Goal: Information Seeking & Learning: Learn about a topic

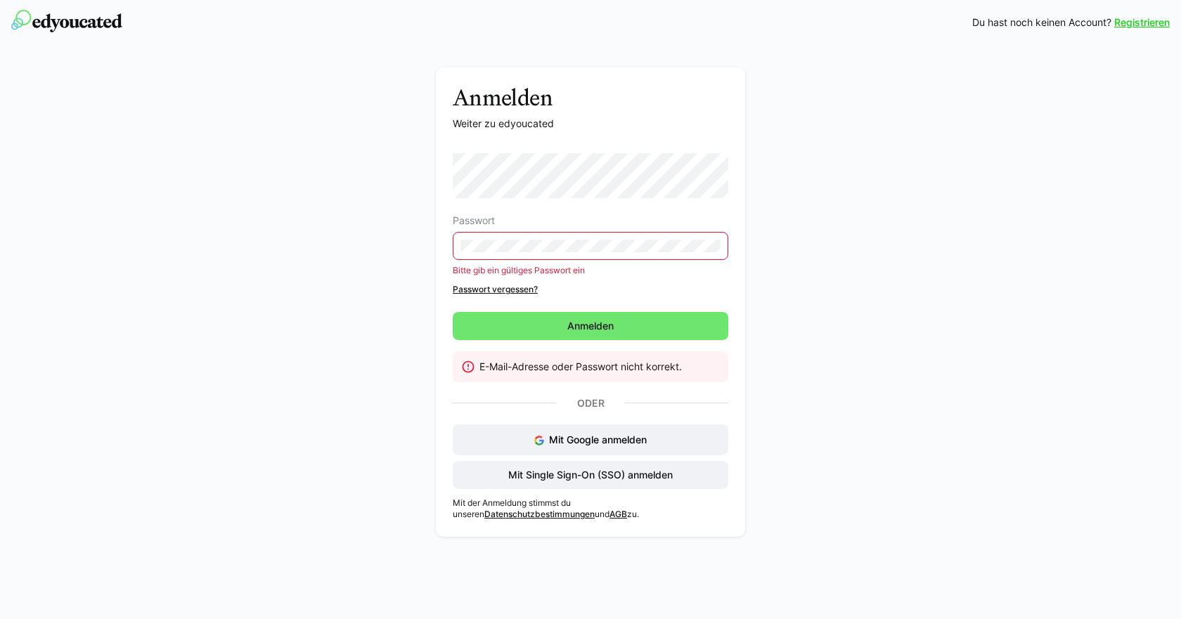
click at [569, 238] on eds-input at bounding box center [590, 246] width 275 height 28
click at [575, 327] on span "Anmelden" at bounding box center [590, 326] width 51 height 14
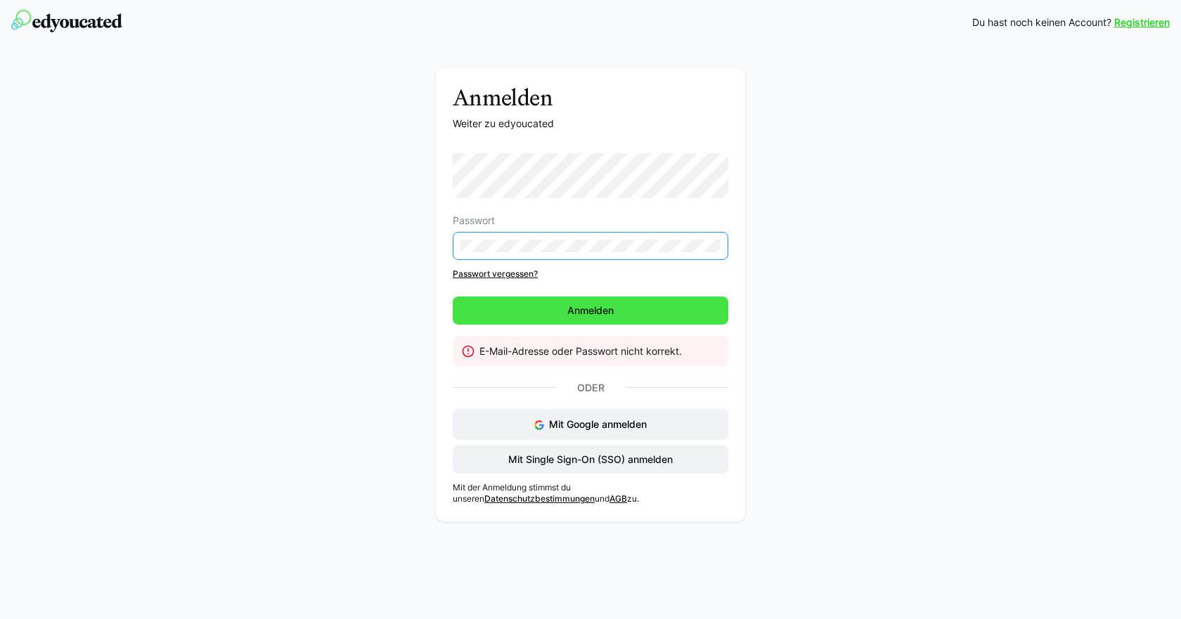
click at [574, 316] on span "Anmelden" at bounding box center [590, 311] width 51 height 14
click at [481, 271] on link "Passwort vergessen?" at bounding box center [590, 273] width 275 height 11
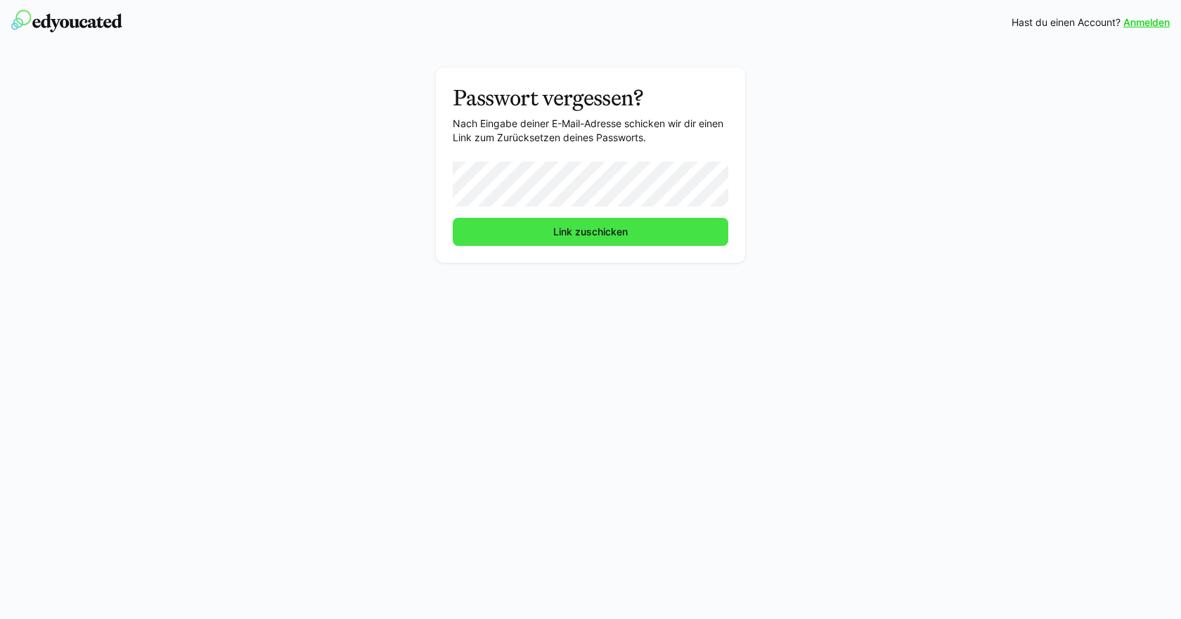
click at [608, 226] on span "Link zuschicken" at bounding box center [590, 232] width 79 height 14
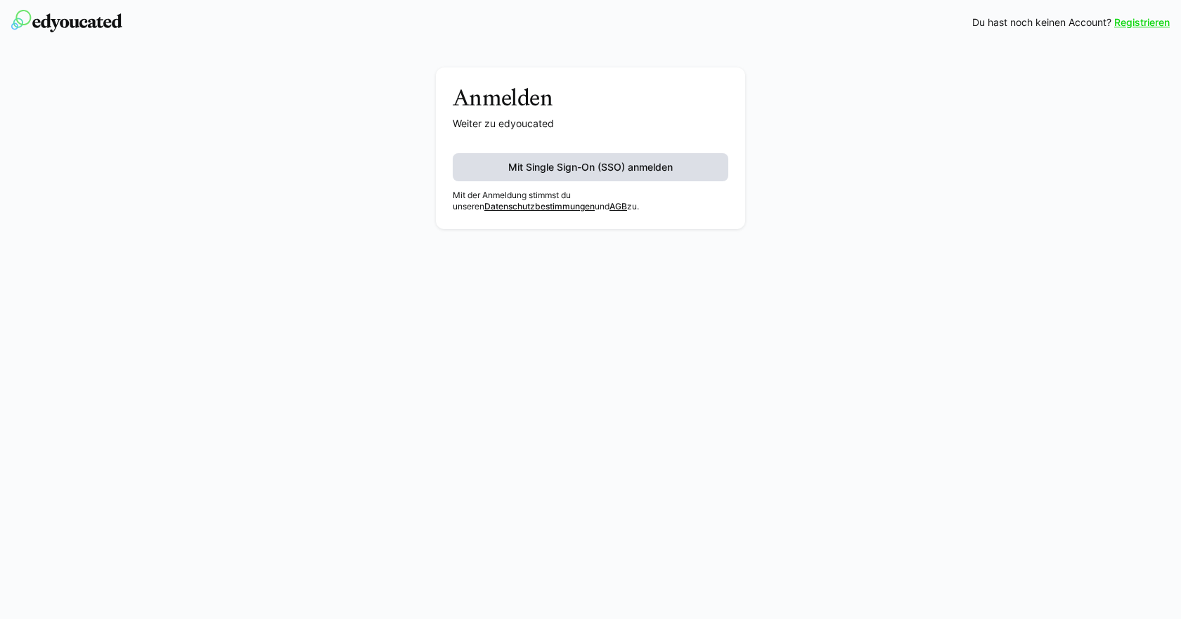
click at [590, 163] on span "Mit Single Sign-On (SSO) anmelden" at bounding box center [590, 167] width 169 height 14
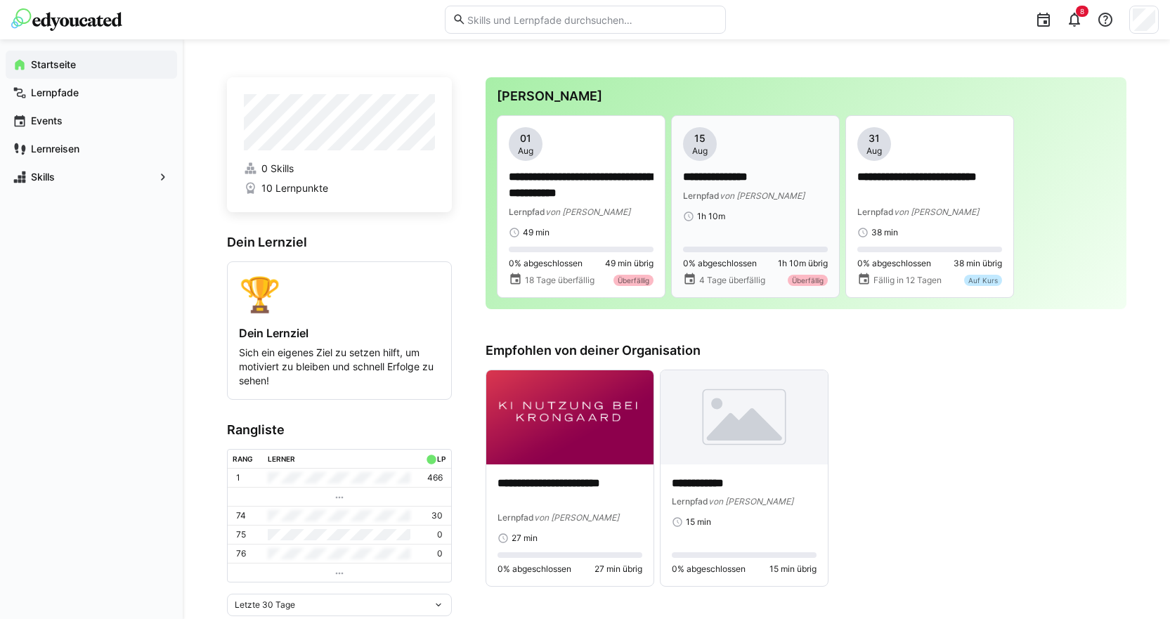
click at [746, 173] on p "**********" at bounding box center [755, 177] width 145 height 16
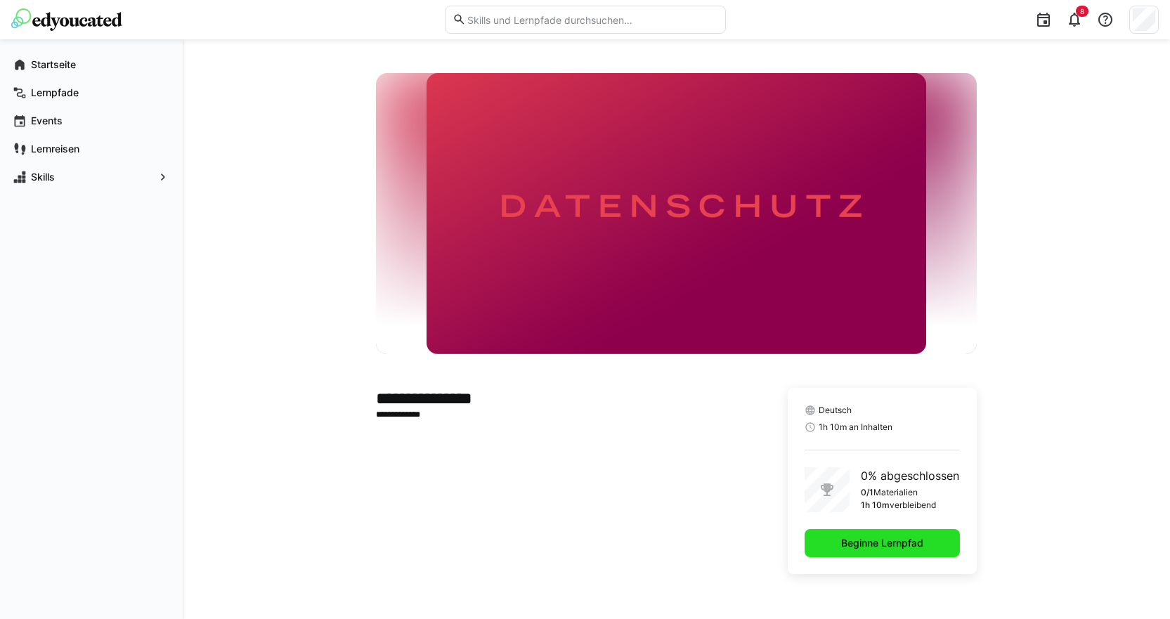
click at [905, 542] on span "Beginne Lernpfad" at bounding box center [882, 543] width 86 height 14
